Goal: Information Seeking & Learning: Learn about a topic

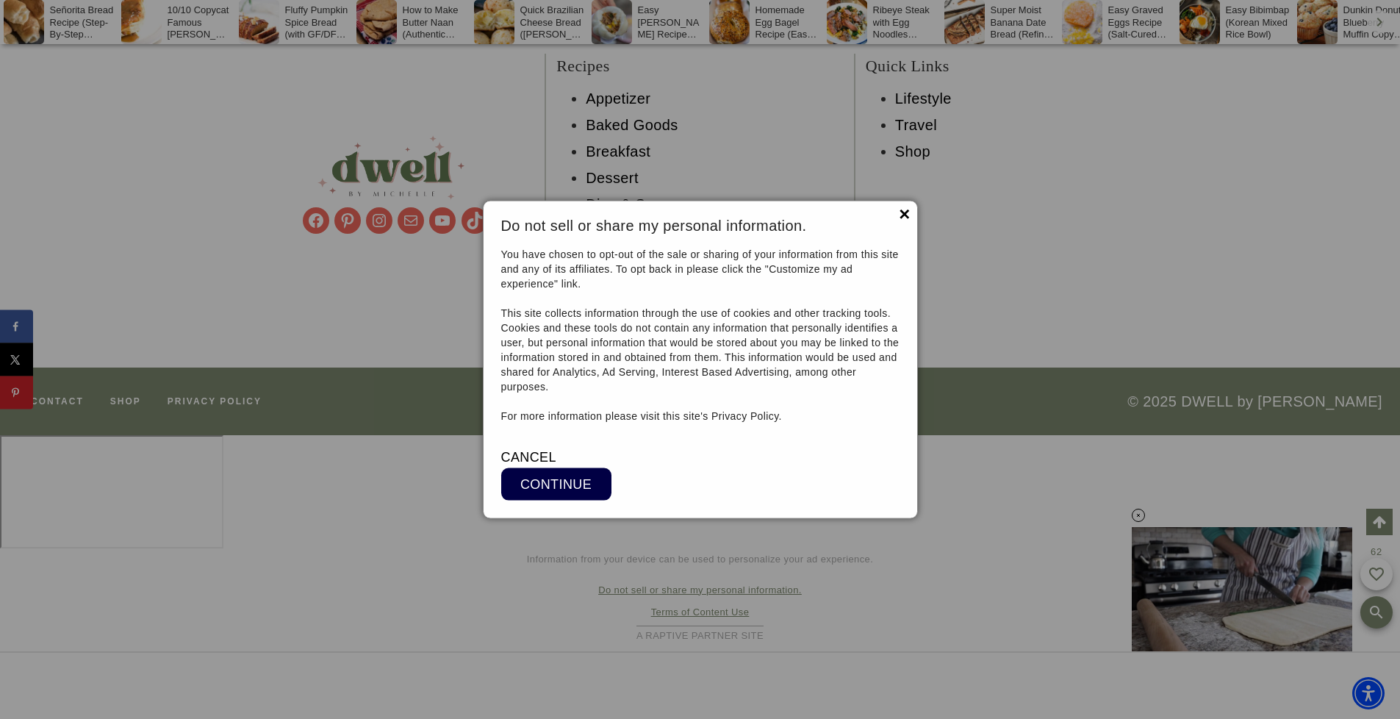
scroll to position [10688, 0]
